Goal: Information Seeking & Learning: Check status

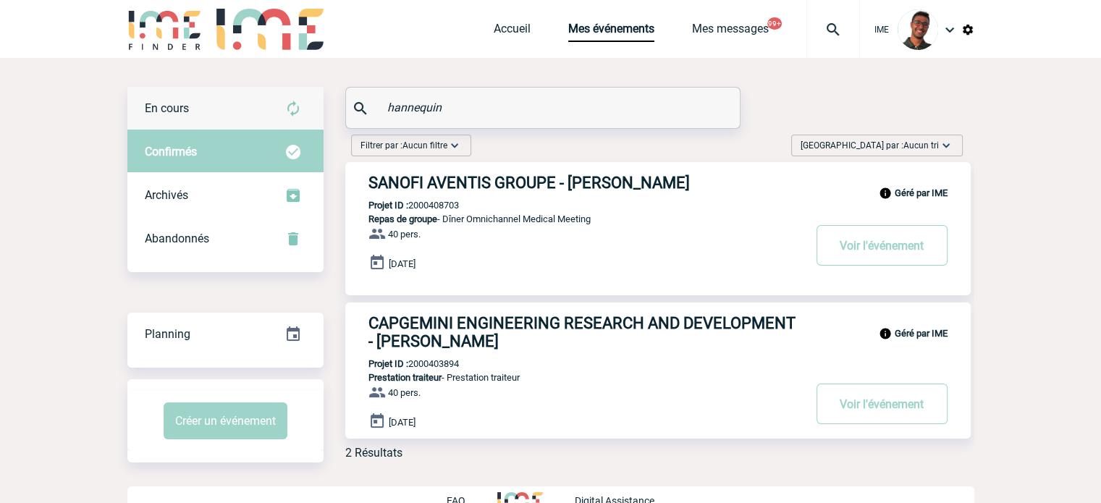
type input "hannequin"
click at [255, 111] on div "En cours" at bounding box center [225, 108] width 196 height 43
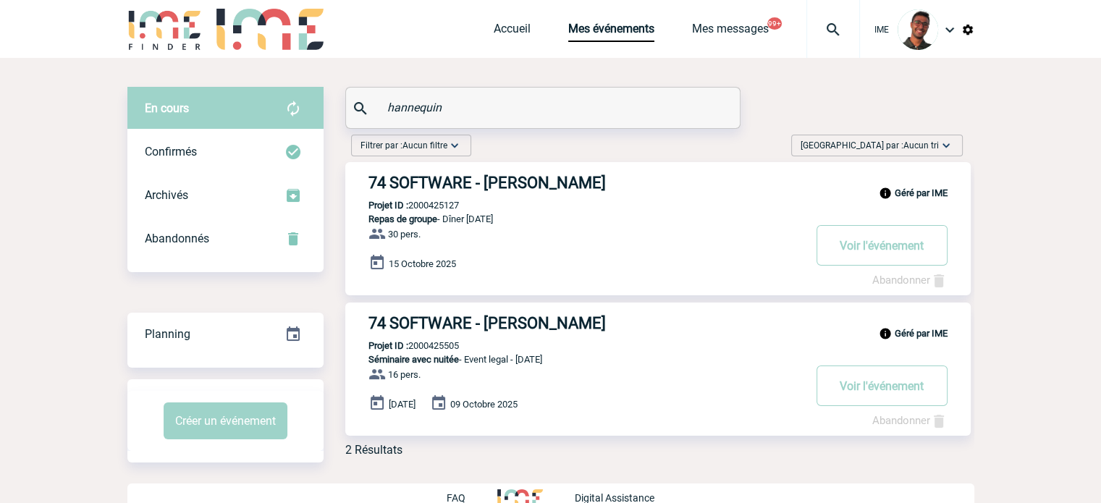
click at [420, 111] on input "hannequin" at bounding box center [545, 107] width 322 height 21
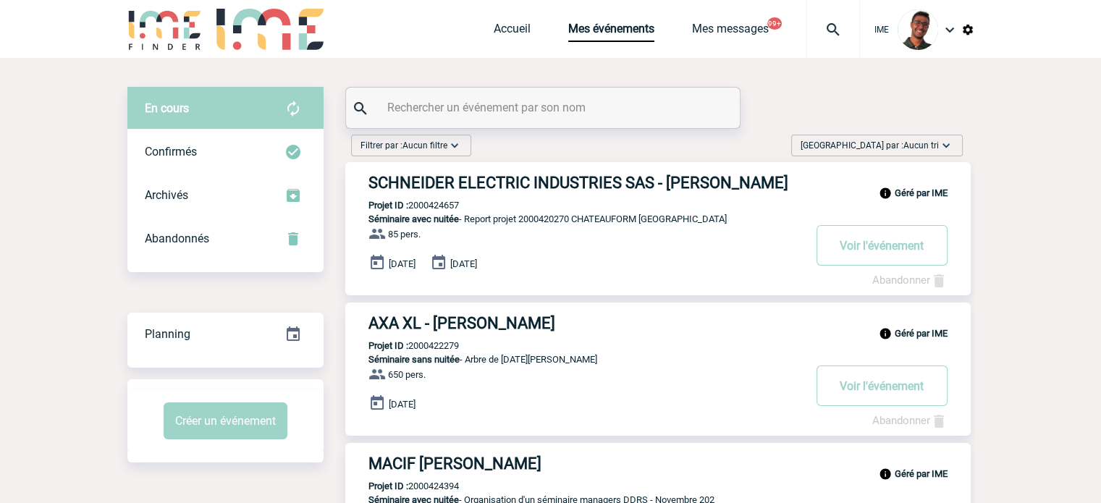
click at [418, 119] on div at bounding box center [543, 108] width 394 height 41
click at [420, 110] on input "e" at bounding box center [545, 107] width 322 height 21
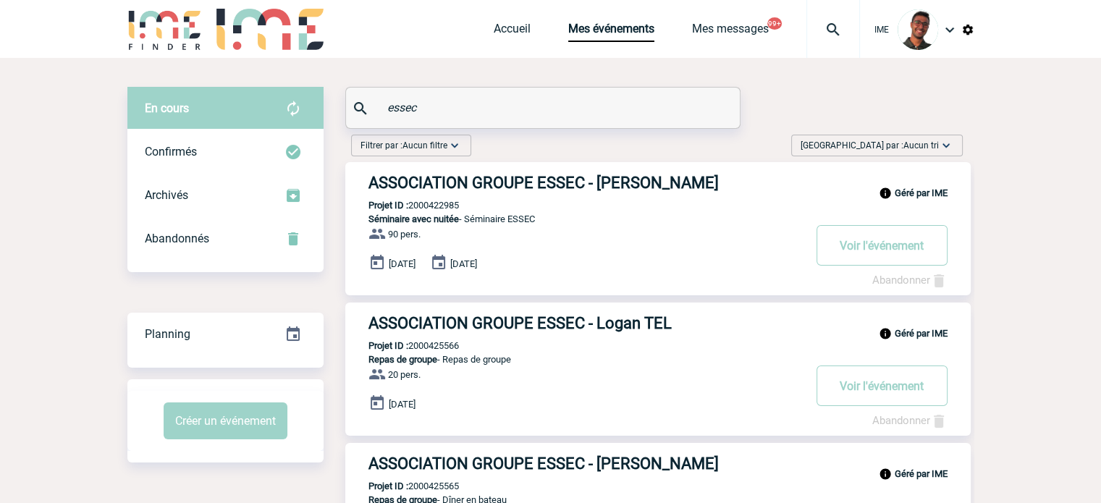
type input "essec"
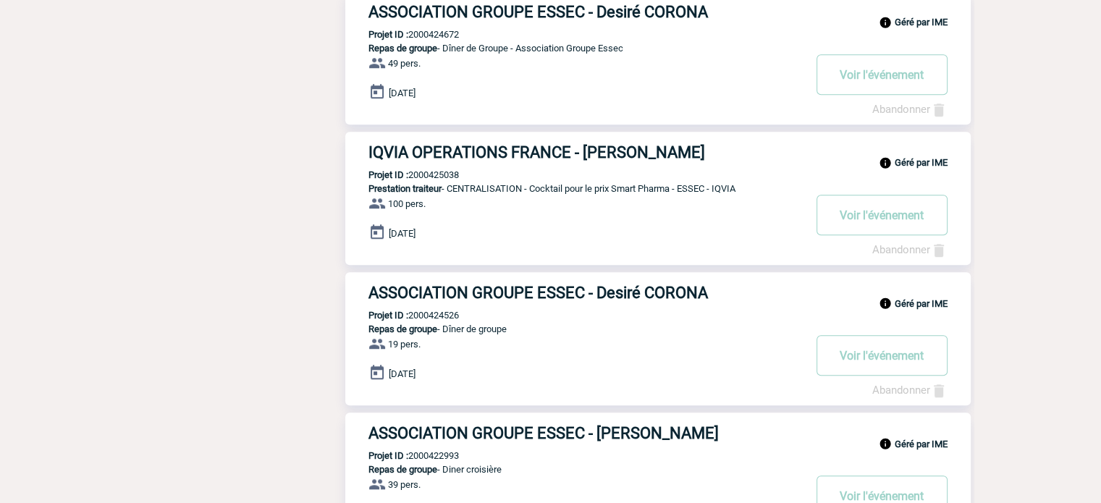
scroll to position [1144, 0]
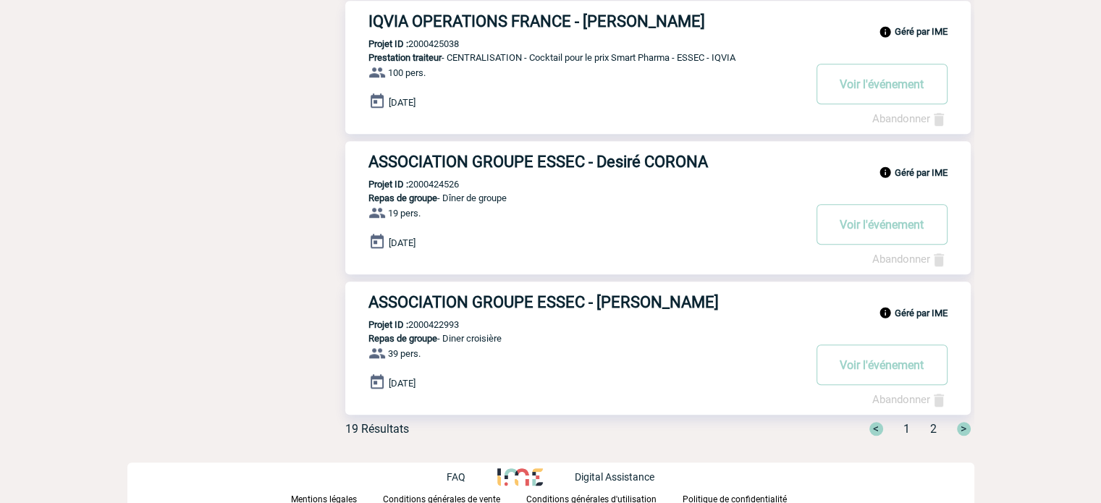
click at [933, 426] on span "2" at bounding box center [933, 429] width 7 height 14
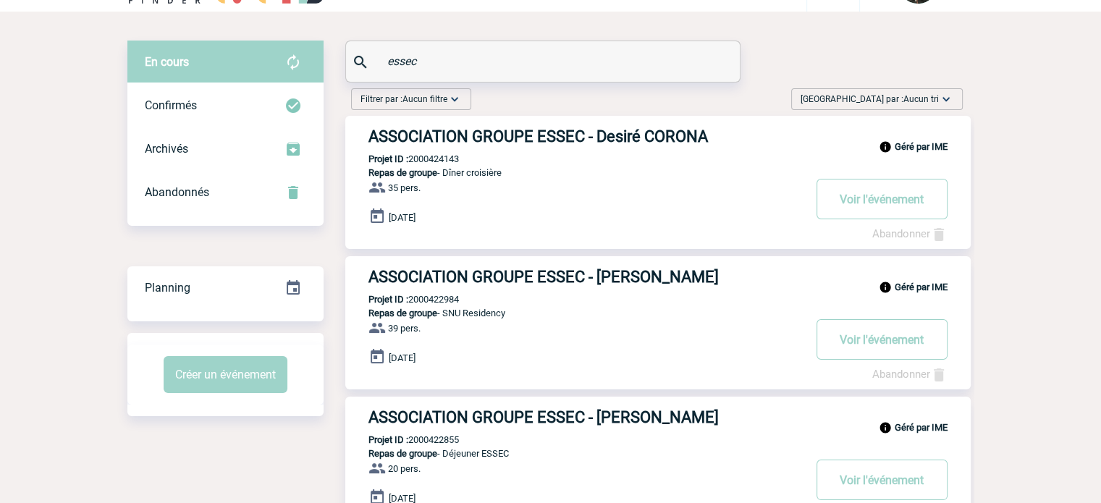
scroll to position [0, 0]
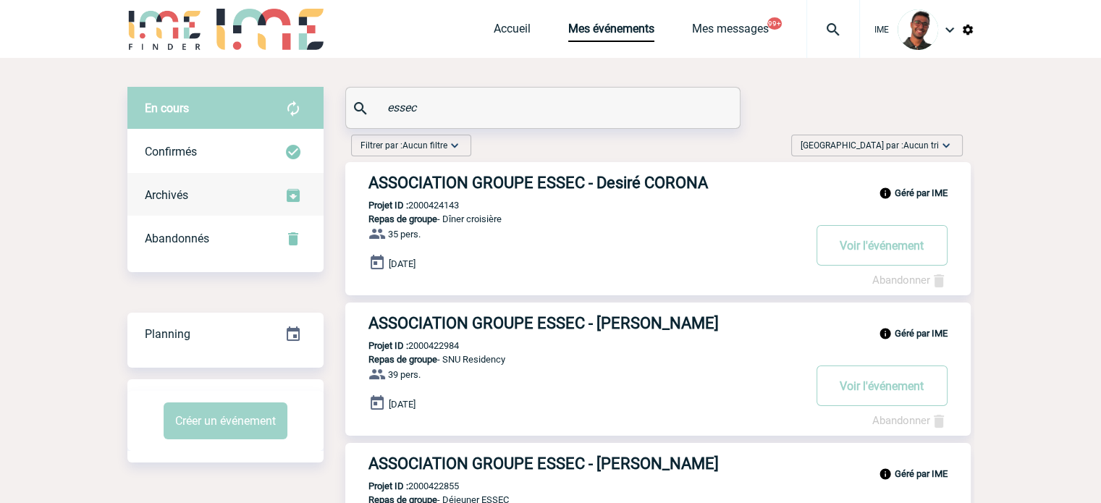
click at [290, 188] on img at bounding box center [292, 195] width 17 height 17
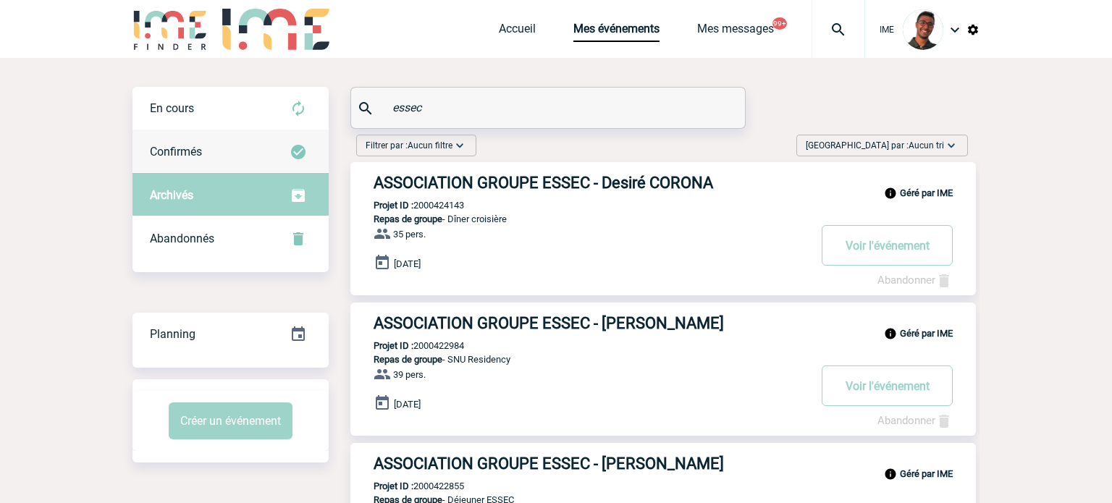
click at [287, 153] on div "Confirmés" at bounding box center [230, 151] width 196 height 43
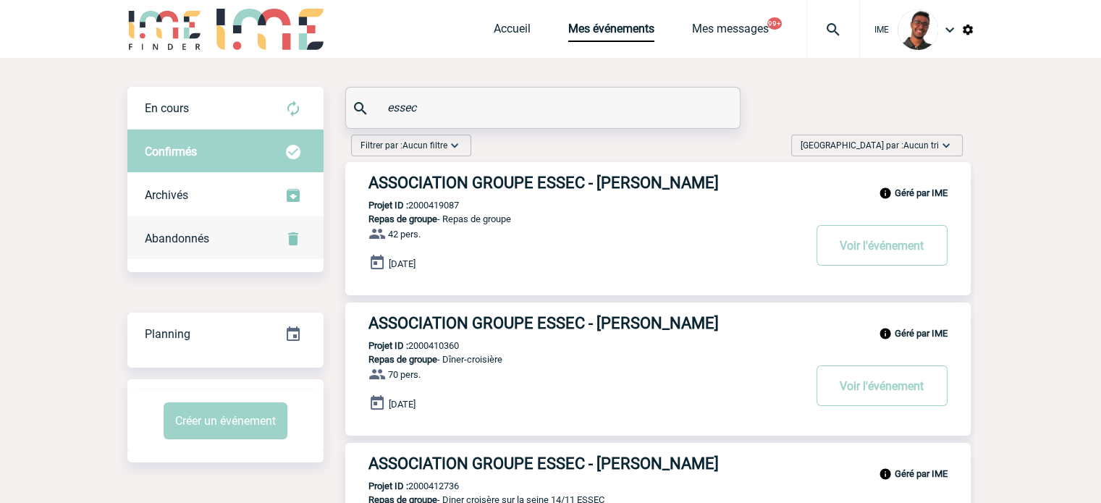
click at [288, 242] on img at bounding box center [292, 238] width 17 height 17
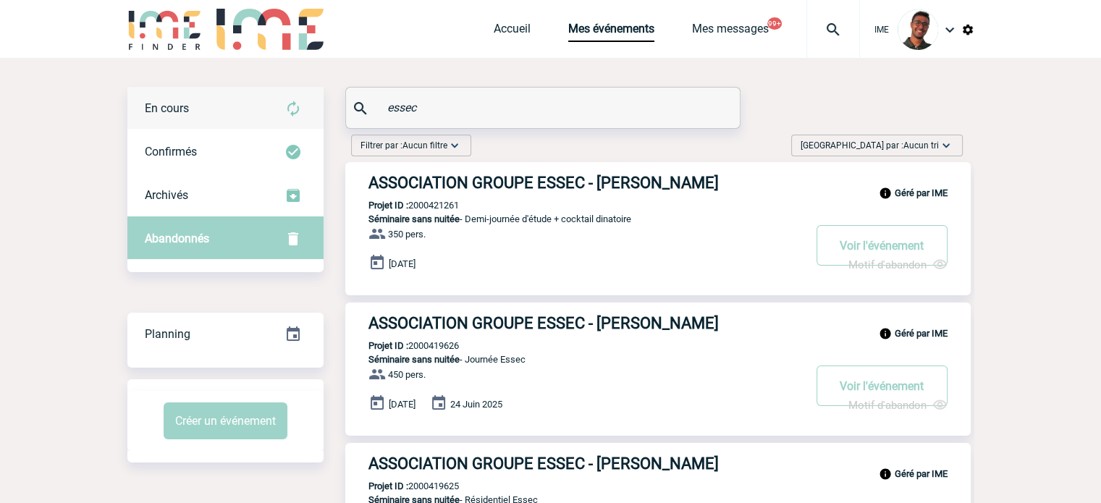
click at [276, 115] on div "En cours" at bounding box center [225, 108] width 196 height 43
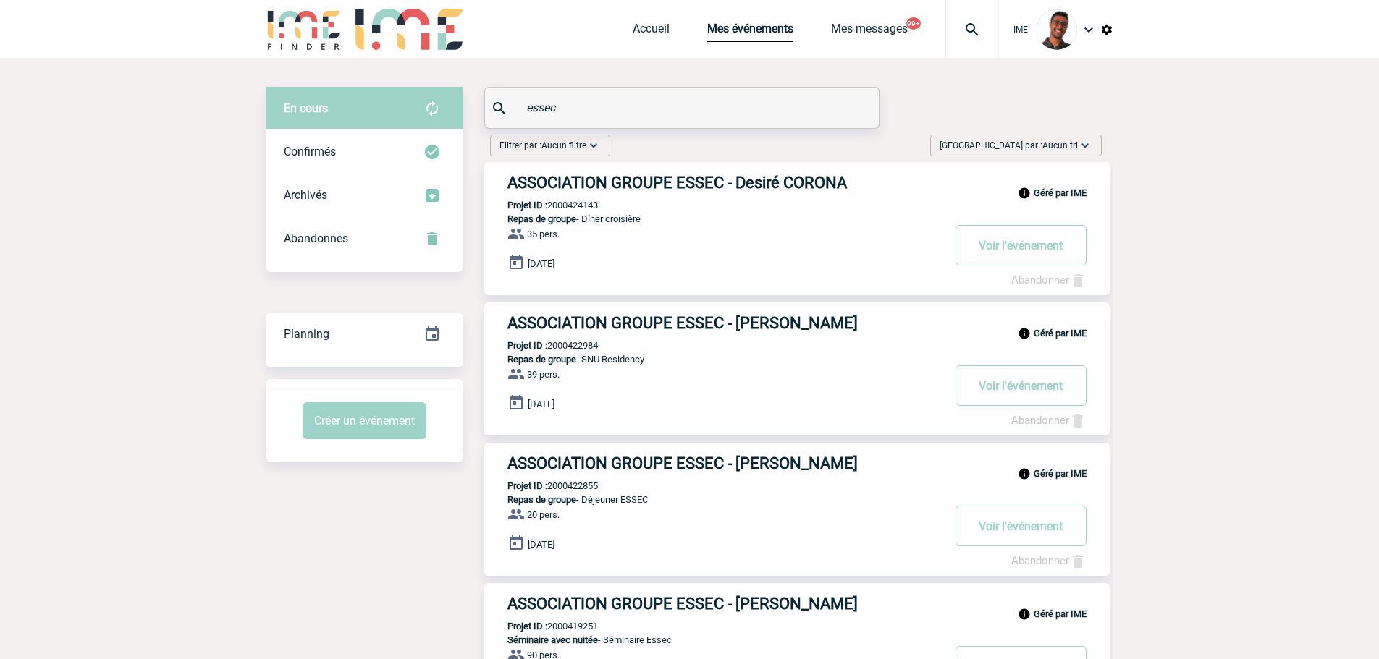
click at [543, 111] on input "essec" at bounding box center [684, 107] width 322 height 21
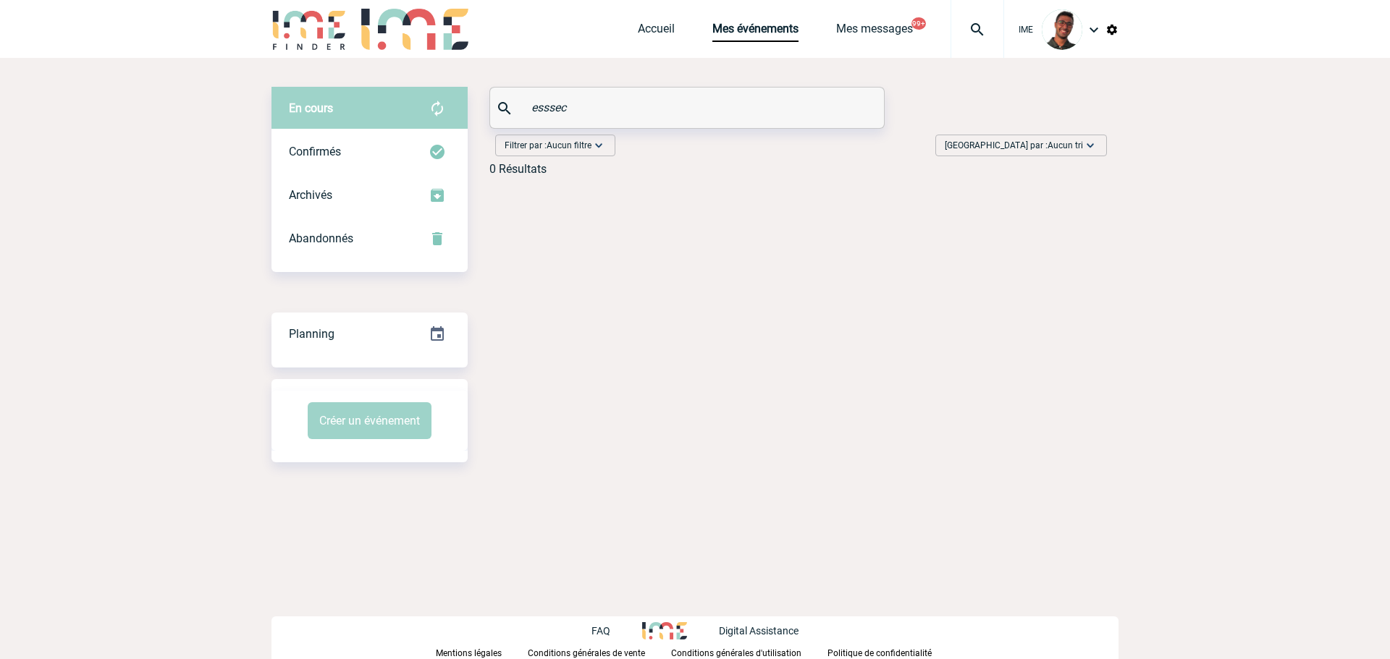
click at [554, 106] on input "esssec" at bounding box center [689, 107] width 322 height 21
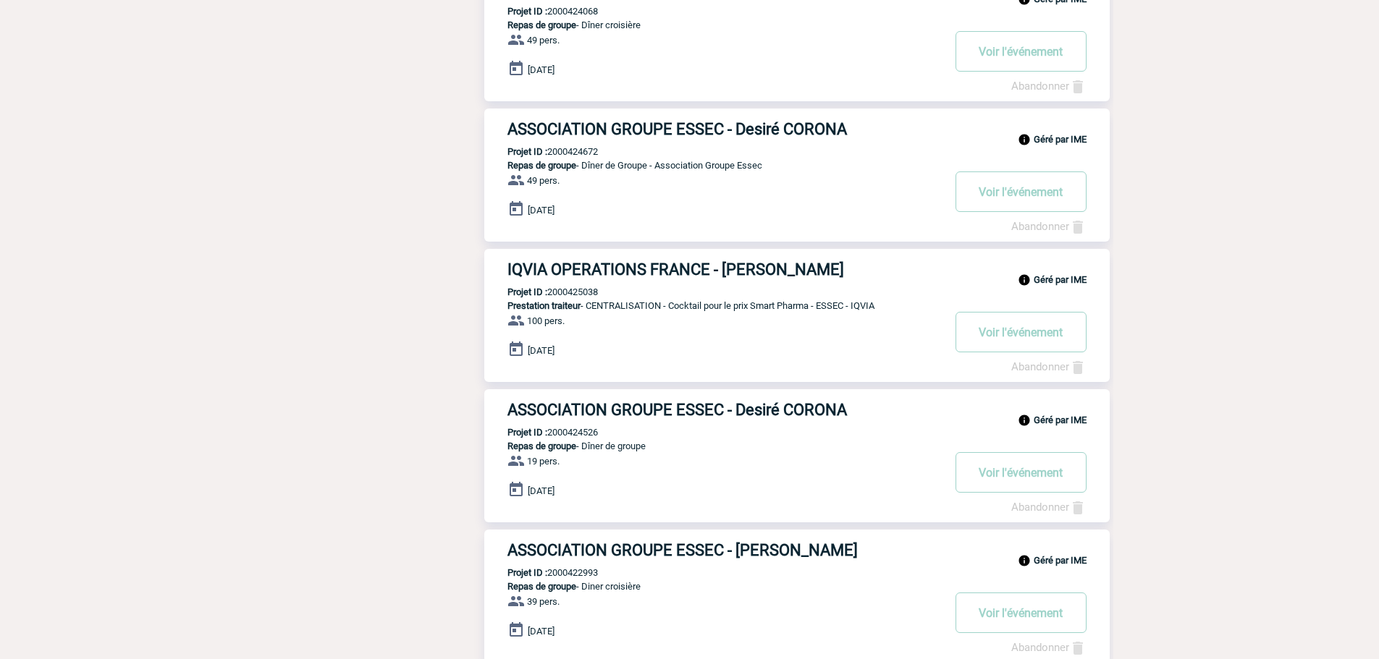
scroll to position [989, 0]
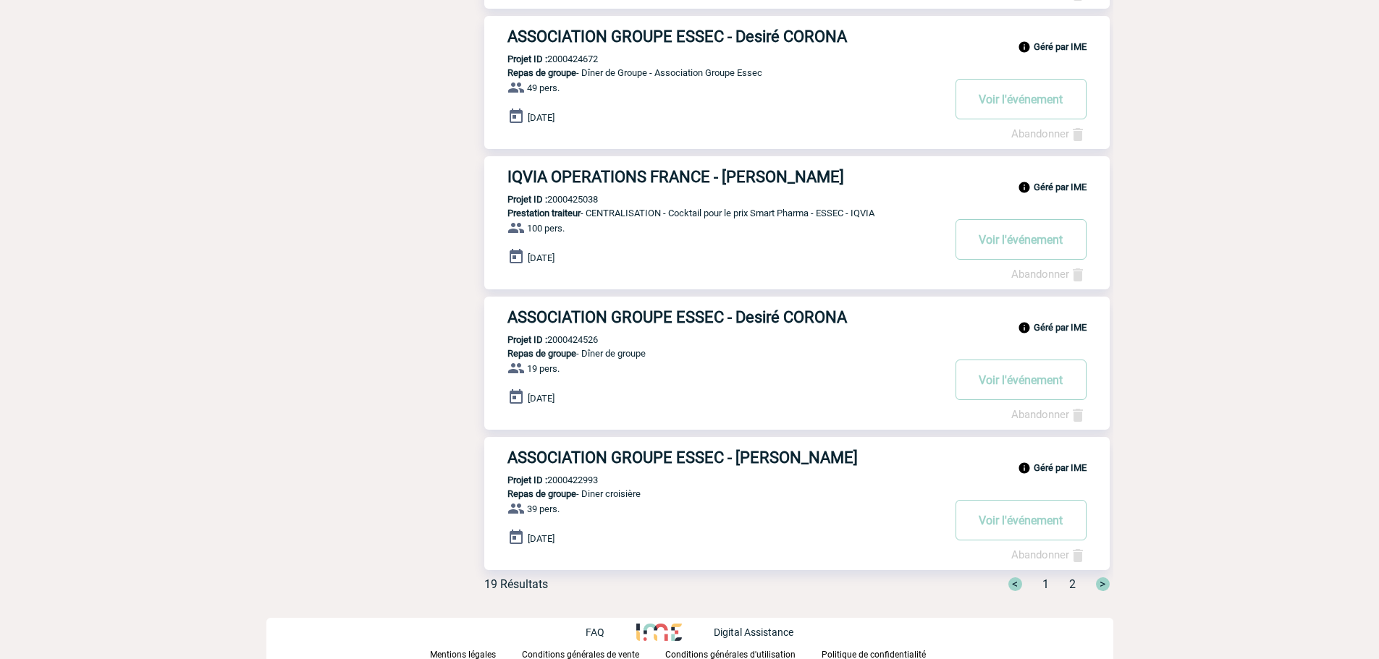
click at [1073, 502] on span "2" at bounding box center [1072, 585] width 7 height 14
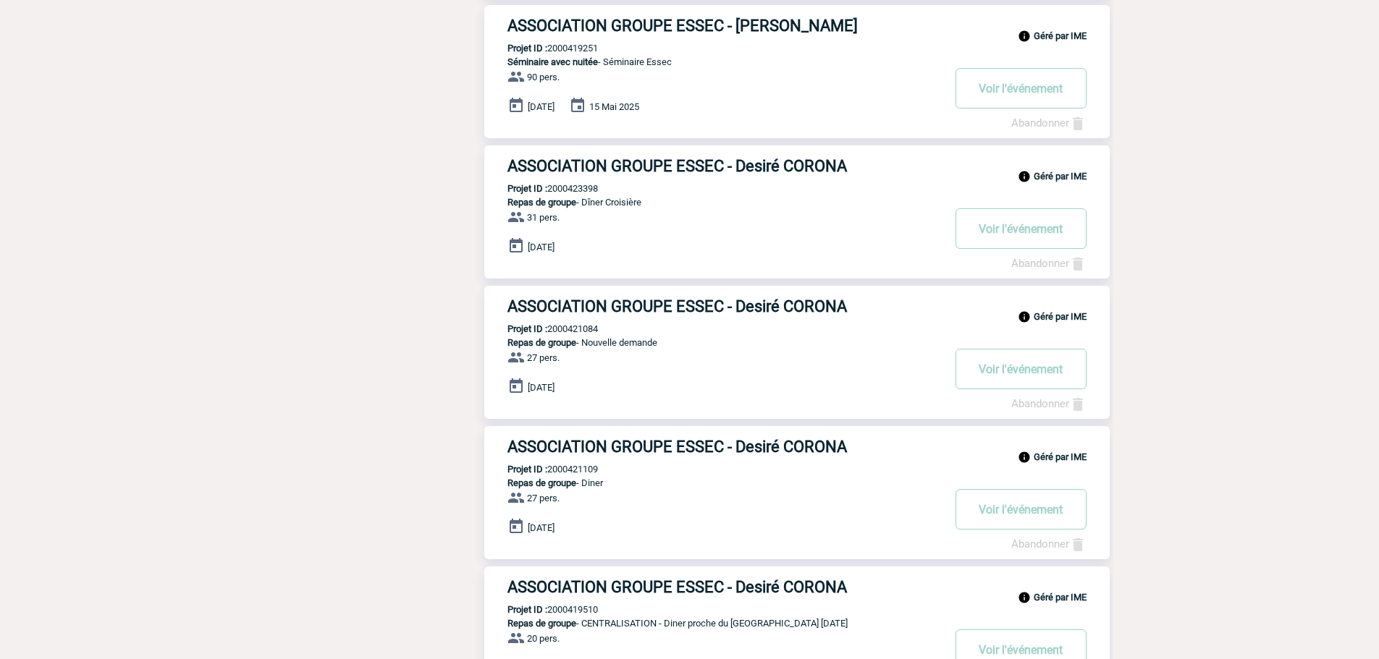
scroll to position [579, 0]
click at [756, 144] on div "Filtrer par : Aucun filtre Aucun filtre Prise de brief Recherche & Sélection Pr…" at bounding box center [788, 211] width 651 height 1322
click at [764, 284] on div "Filtrer par : Aucun filtre Aucun filtre Prise de brief Recherche & Sélection Pr…" at bounding box center [788, 211] width 651 height 1322
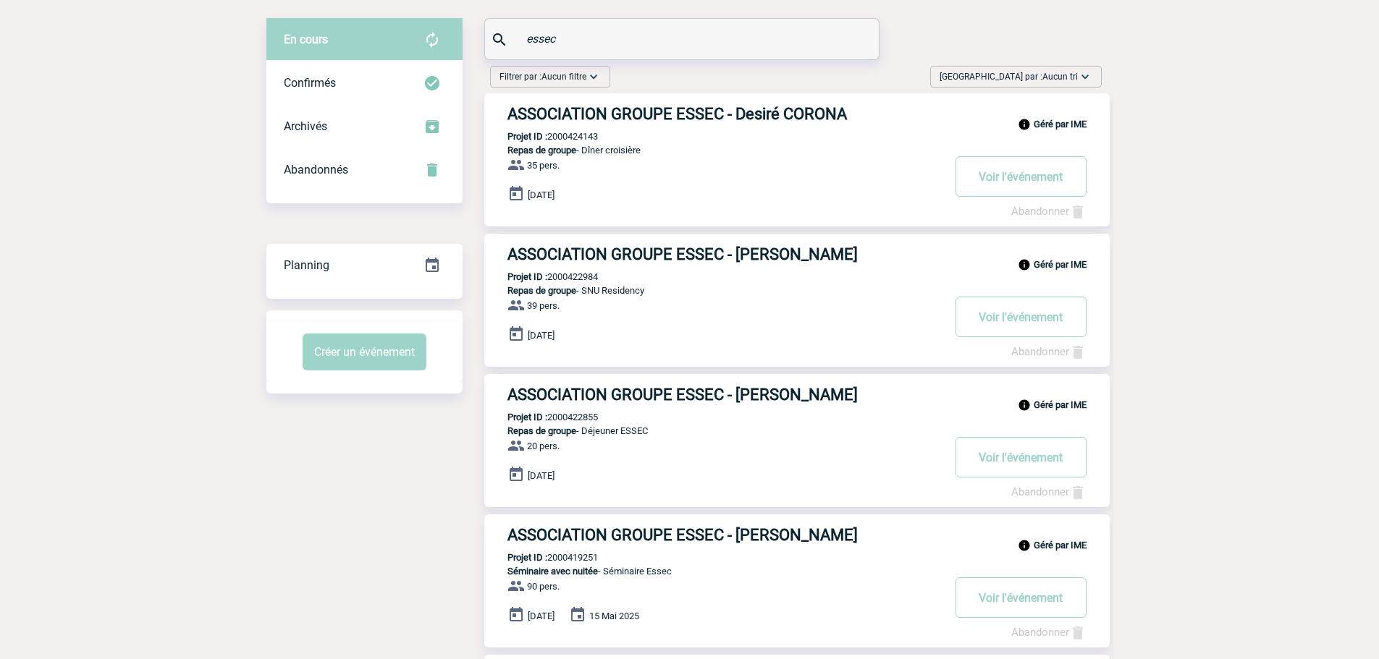
scroll to position [0, 0]
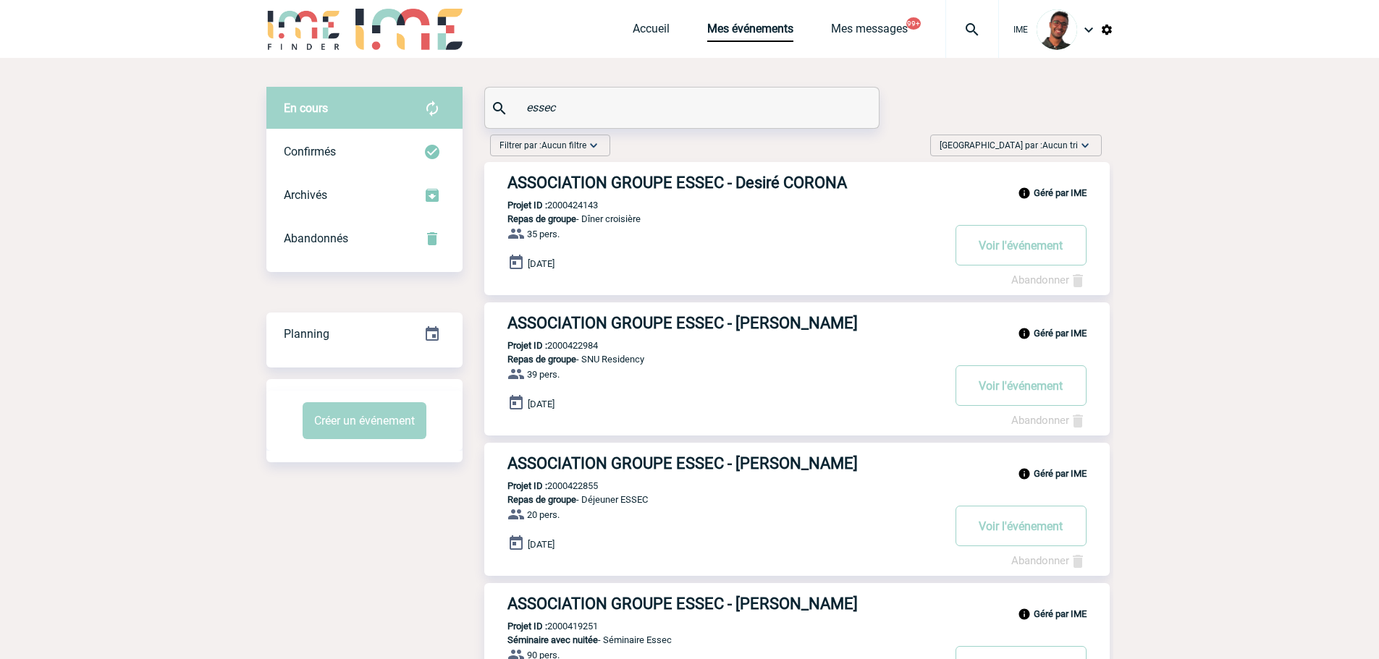
click at [429, 268] on div "En cours En cours Confirmés Archivés Abandonnés En cours Confirmés Archivés Aba…" at bounding box center [364, 179] width 196 height 185
click at [559, 107] on input "essec" at bounding box center [684, 107] width 322 height 21
type input "e"
